Goal: Transaction & Acquisition: Book appointment/travel/reservation

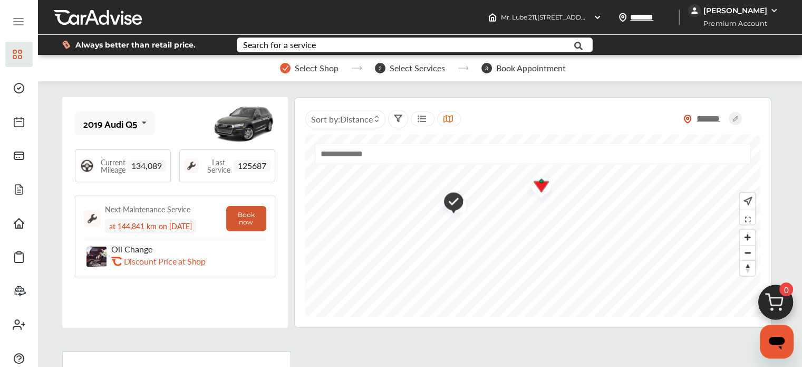
click at [244, 219] on button "Book now" at bounding box center [246, 218] width 40 height 25
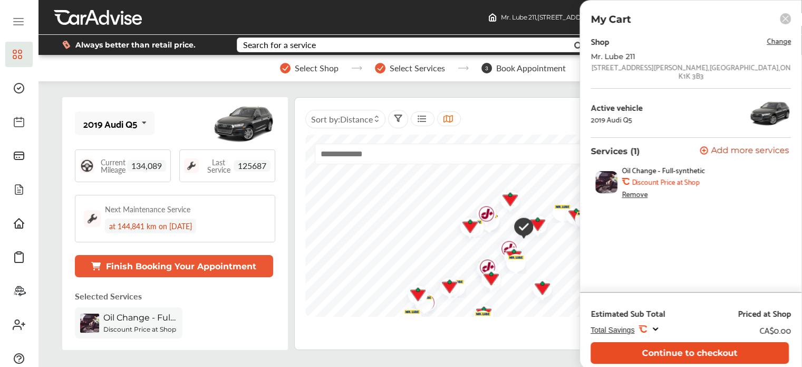
click at [667, 353] on button "Continue to checkout" at bounding box center [690, 353] width 198 height 22
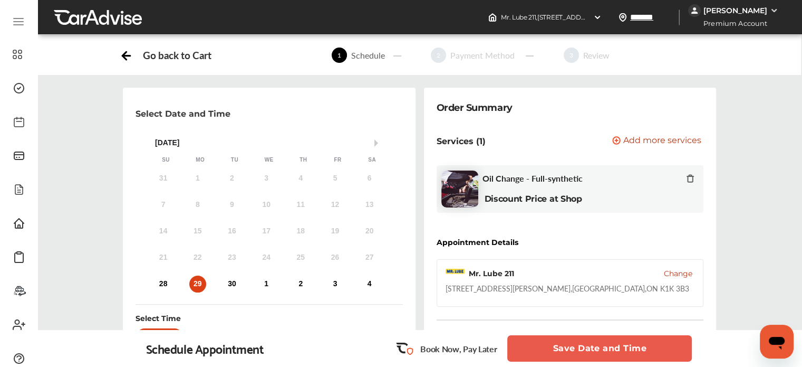
click at [196, 285] on div "29" at bounding box center [197, 283] width 17 height 17
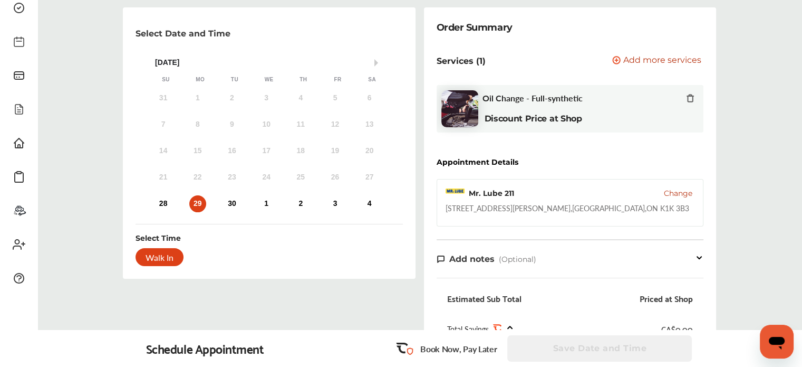
scroll to position [30, 0]
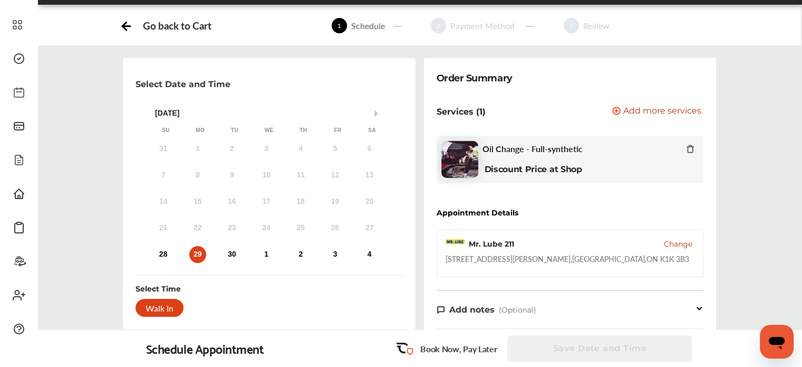
click at [195, 253] on div "29" at bounding box center [197, 254] width 17 height 17
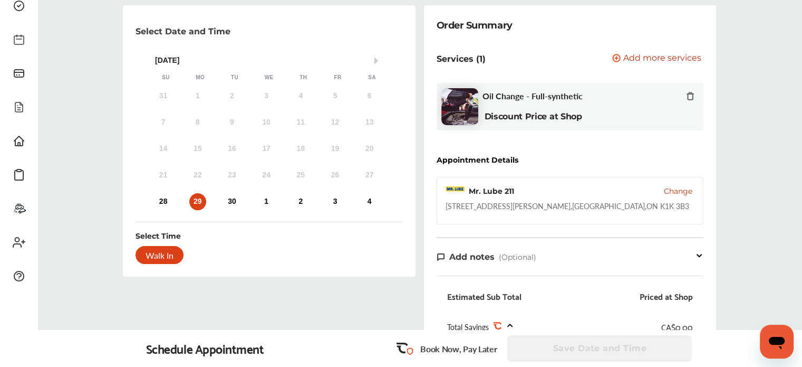
scroll to position [0, 0]
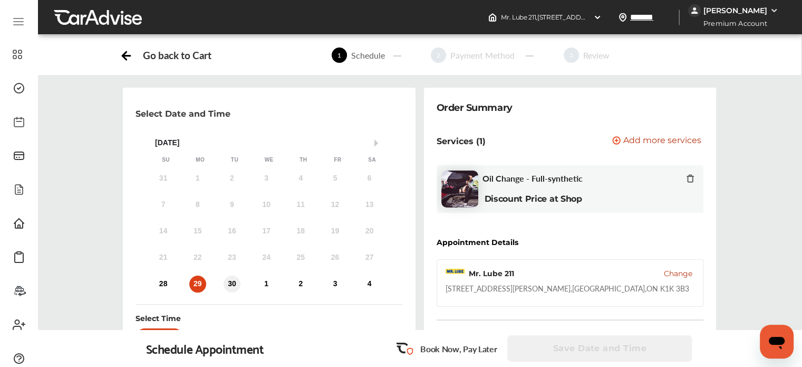
click at [235, 284] on div "30" at bounding box center [232, 283] width 17 height 17
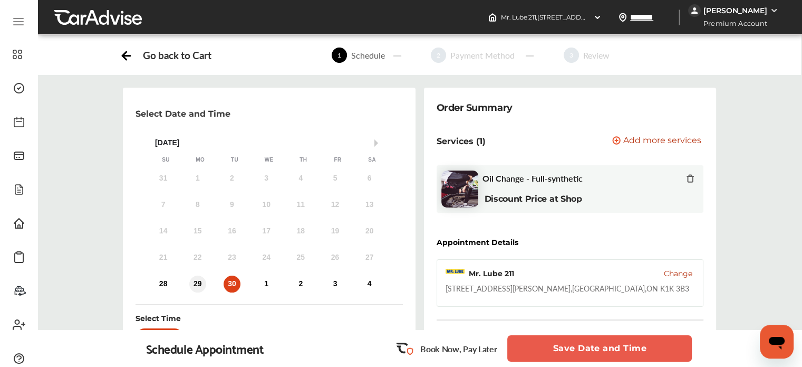
click at [200, 282] on div "29" at bounding box center [197, 283] width 17 height 17
click at [231, 283] on div "30" at bounding box center [232, 283] width 17 height 17
click at [194, 283] on div "29" at bounding box center [197, 283] width 17 height 17
click at [570, 346] on button "Save Date and Time" at bounding box center [600, 348] width 185 height 26
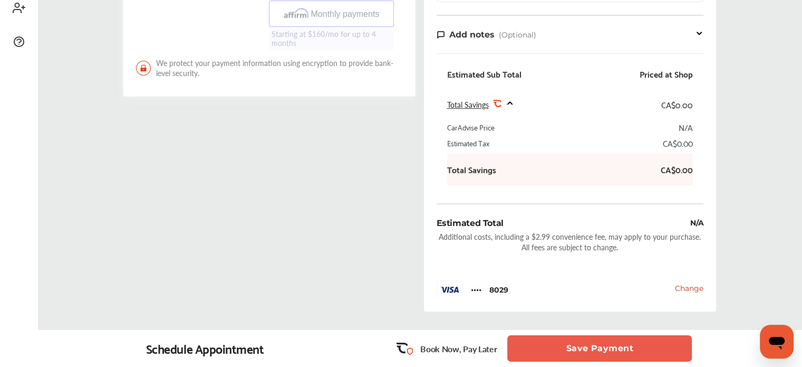
scroll to position [391, 0]
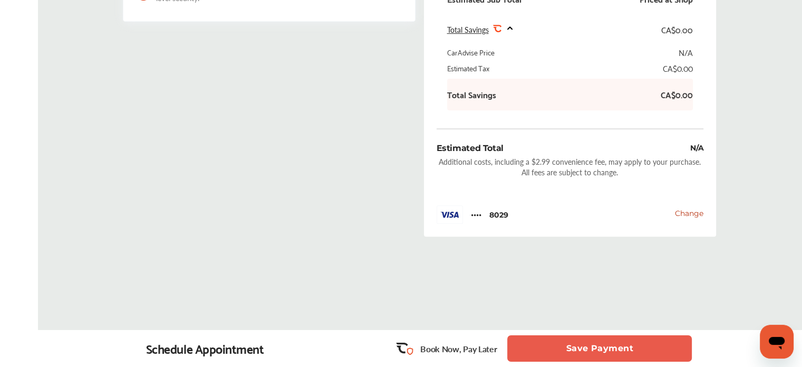
click at [610, 350] on button "Save Payment" at bounding box center [600, 348] width 185 height 26
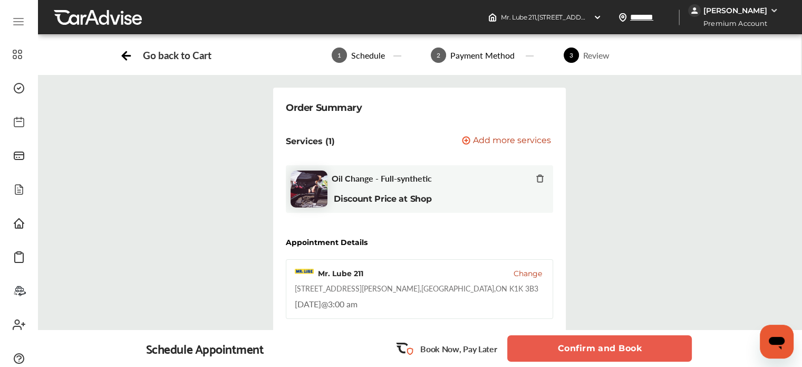
click at [167, 54] on div "Go back to Cart" at bounding box center [177, 55] width 68 height 12
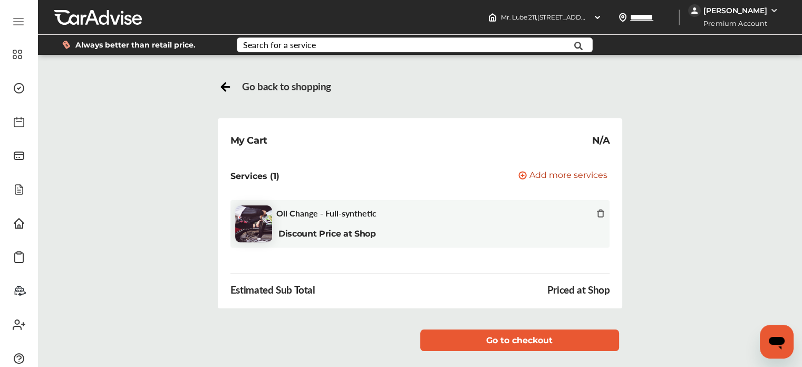
click at [239, 85] on div "Go back to shopping" at bounding box center [420, 86] width 403 height 15
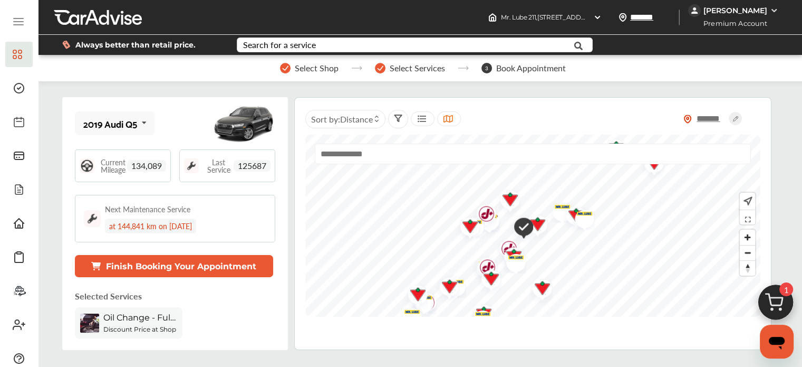
scroll to position [158, 0]
click at [181, 255] on button "Finish Booking Your Appointment" at bounding box center [174, 266] width 198 height 22
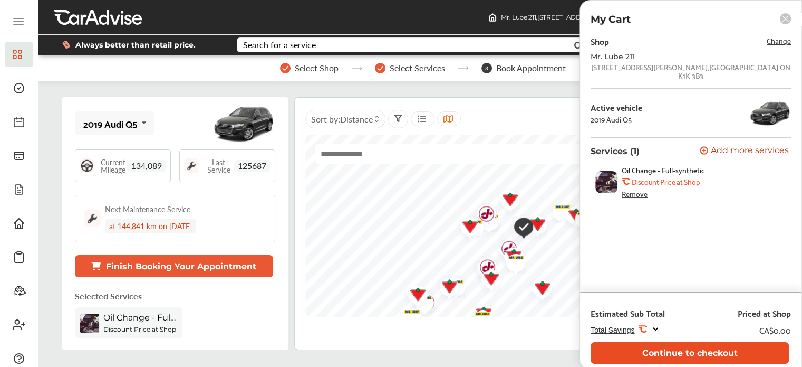
click at [717, 354] on button "Continue to checkout" at bounding box center [690, 353] width 198 height 22
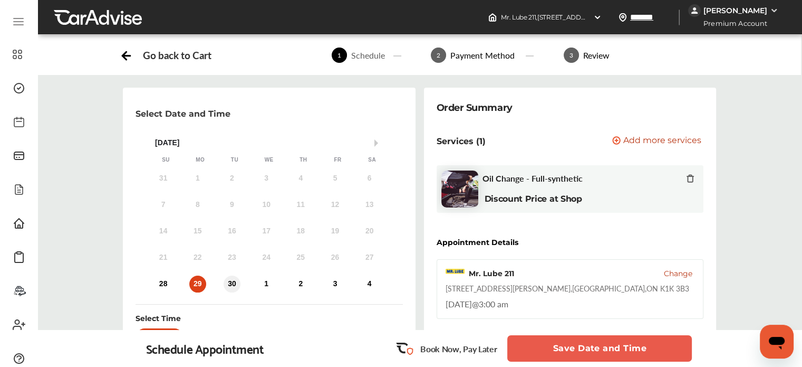
click at [232, 280] on div "30" at bounding box center [232, 283] width 17 height 17
drag, startPoint x: 601, startPoint y: 346, endPoint x: 631, endPoint y: 327, distance: 35.4
click at [607, 343] on button "Save Date and Time" at bounding box center [600, 348] width 185 height 26
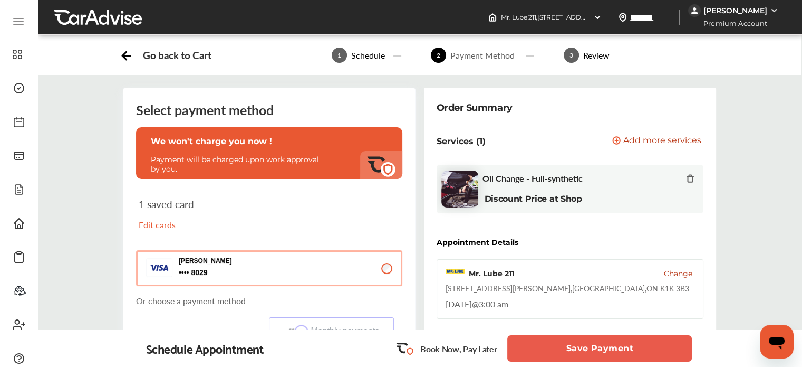
scroll to position [264, 0]
click at [591, 350] on button "Save Payment" at bounding box center [600, 348] width 185 height 26
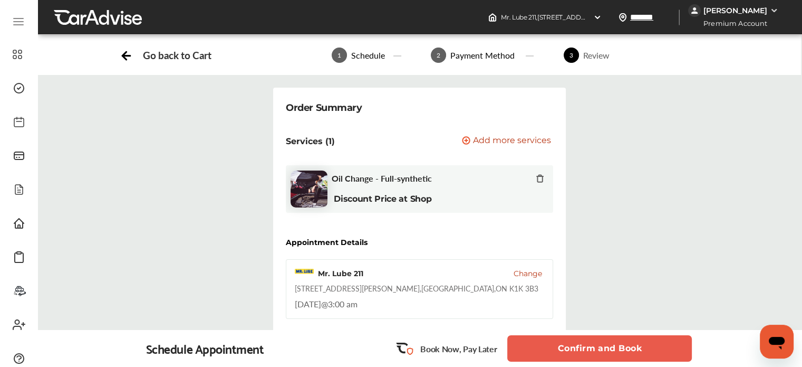
scroll to position [474, 0]
click at [589, 346] on button "Confirm and Book" at bounding box center [600, 348] width 185 height 26
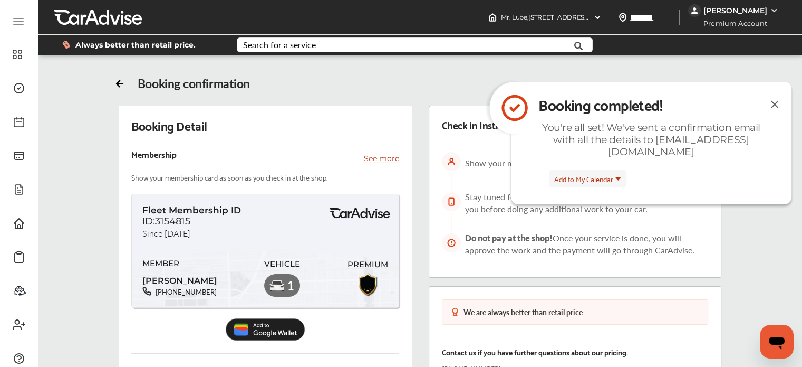
click at [774, 103] on img at bounding box center [775, 104] width 13 height 13
